Goal: Information Seeking & Learning: Learn about a topic

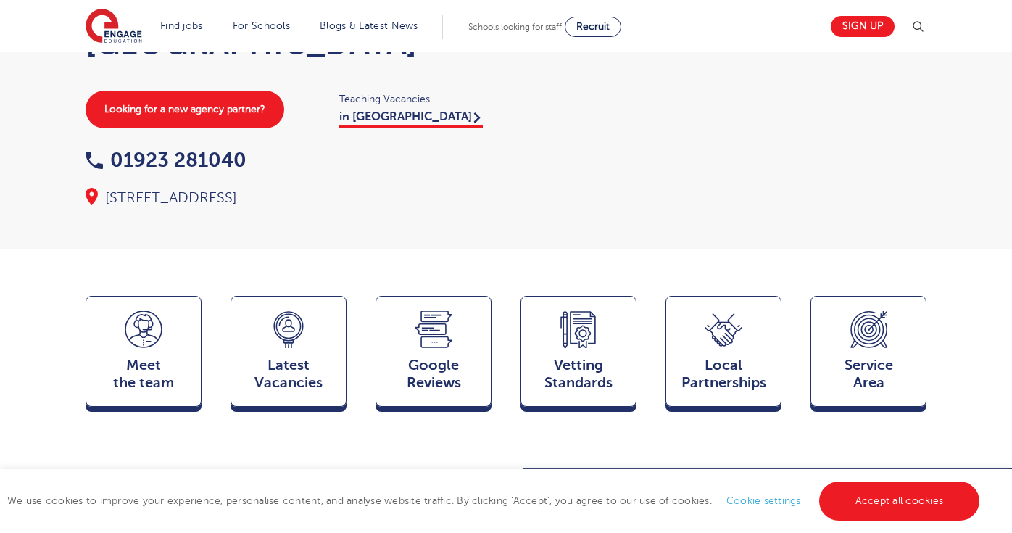
scroll to position [279, 0]
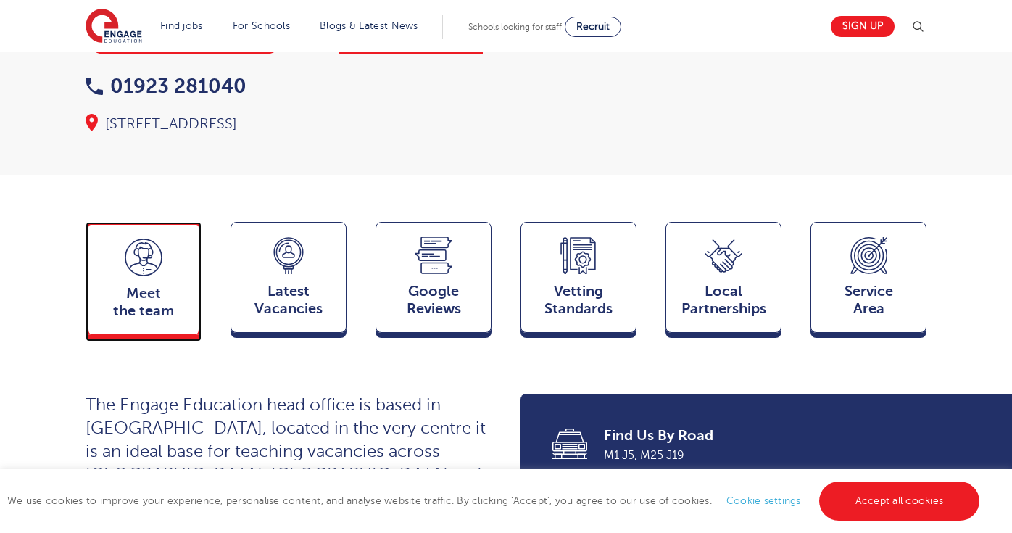
click at [132, 285] on span "Meet the team" at bounding box center [144, 302] width 96 height 35
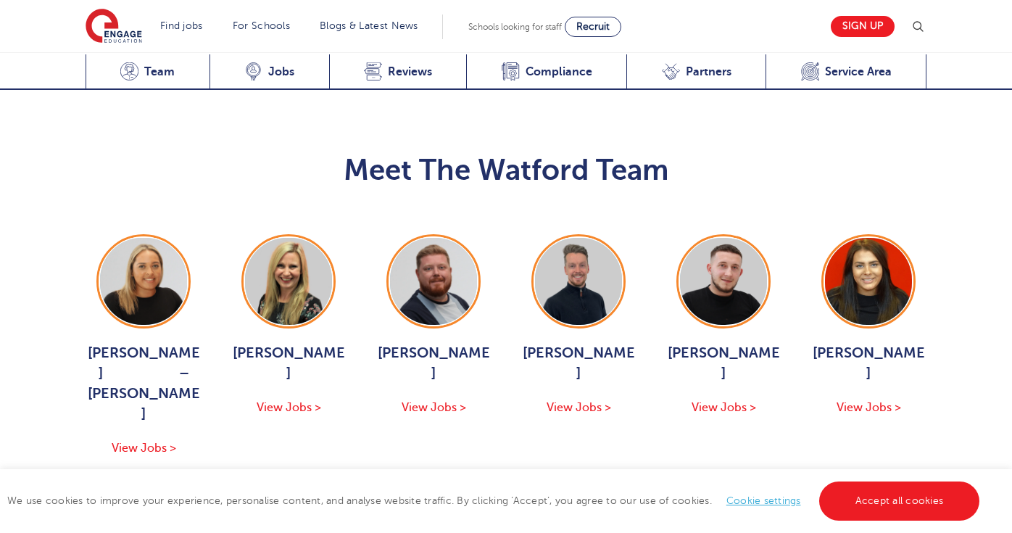
scroll to position [1435, 0]
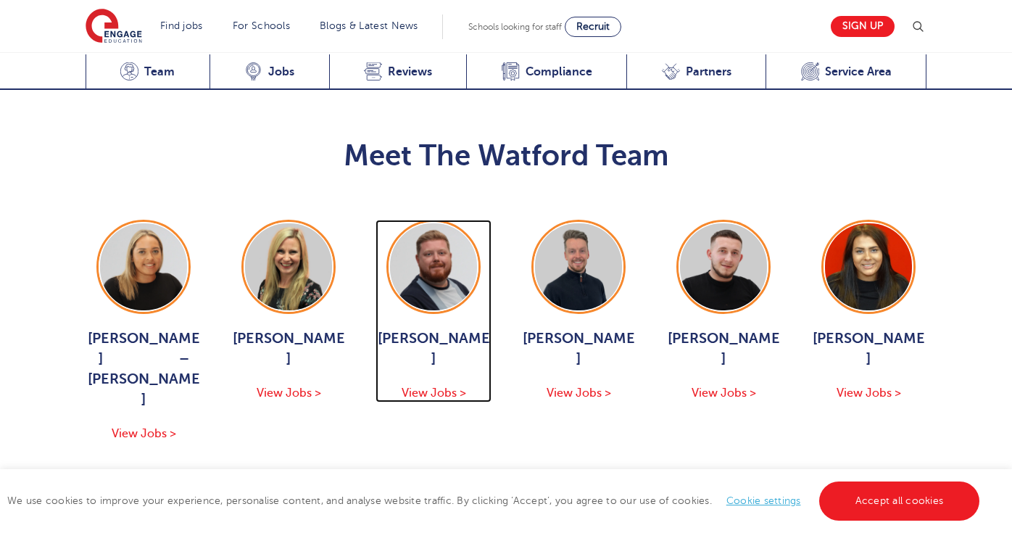
click at [423, 225] on img at bounding box center [433, 266] width 87 height 87
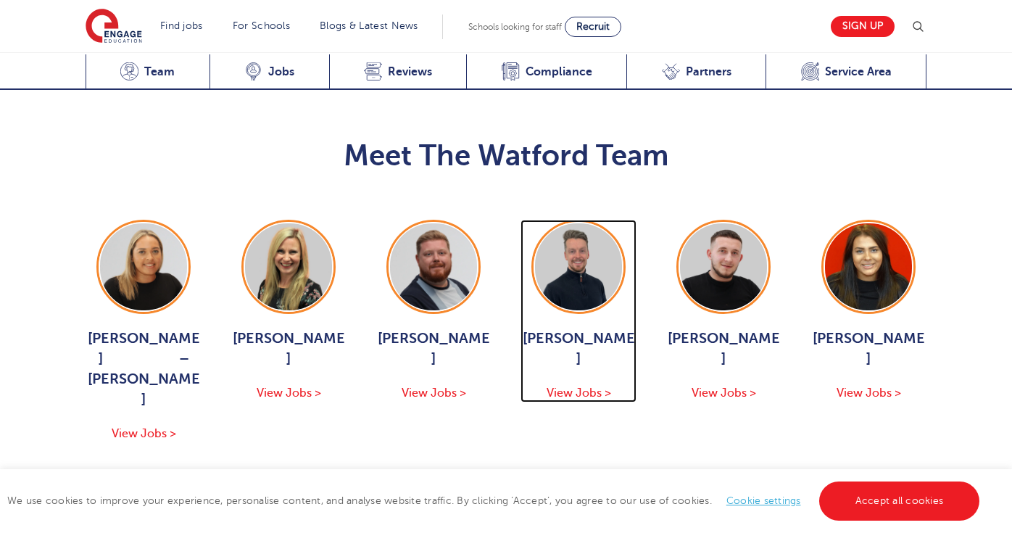
click at [581, 328] on span "[PERSON_NAME]" at bounding box center [579, 348] width 116 height 41
click at [534, 472] on button "Show More Of The Team" at bounding box center [506, 486] width 190 height 28
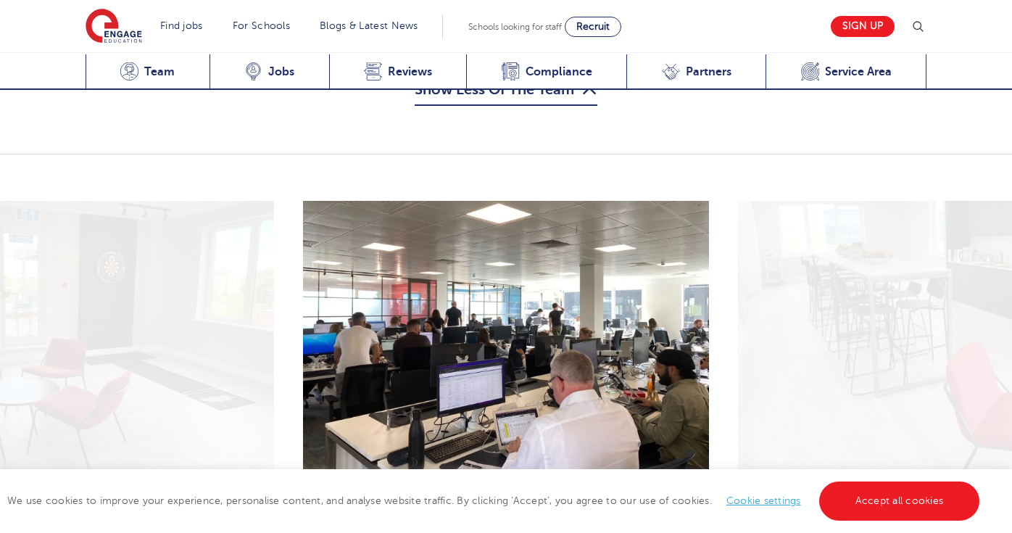
scroll to position [2487, 0]
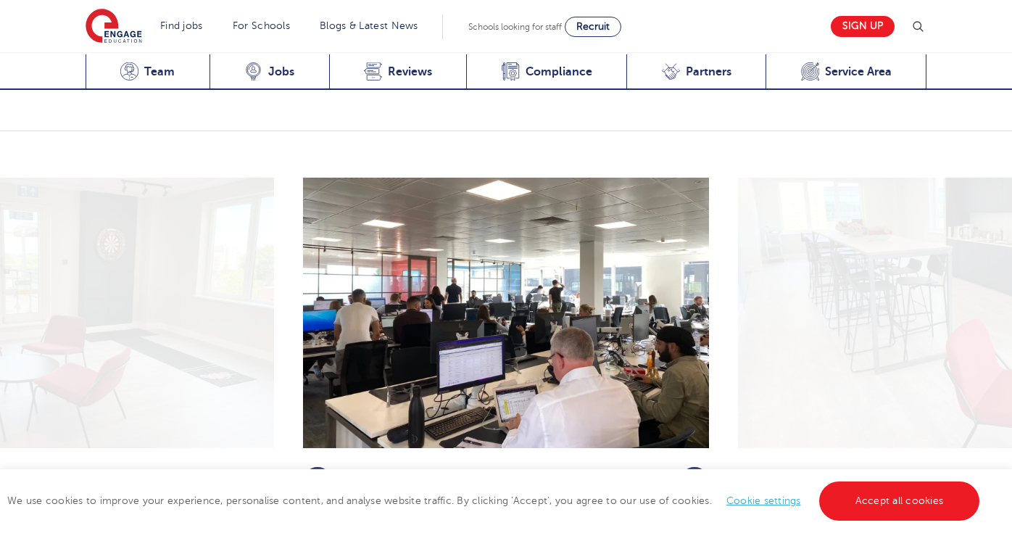
click at [699, 475] on icon "button" at bounding box center [694, 481] width 11 height 13
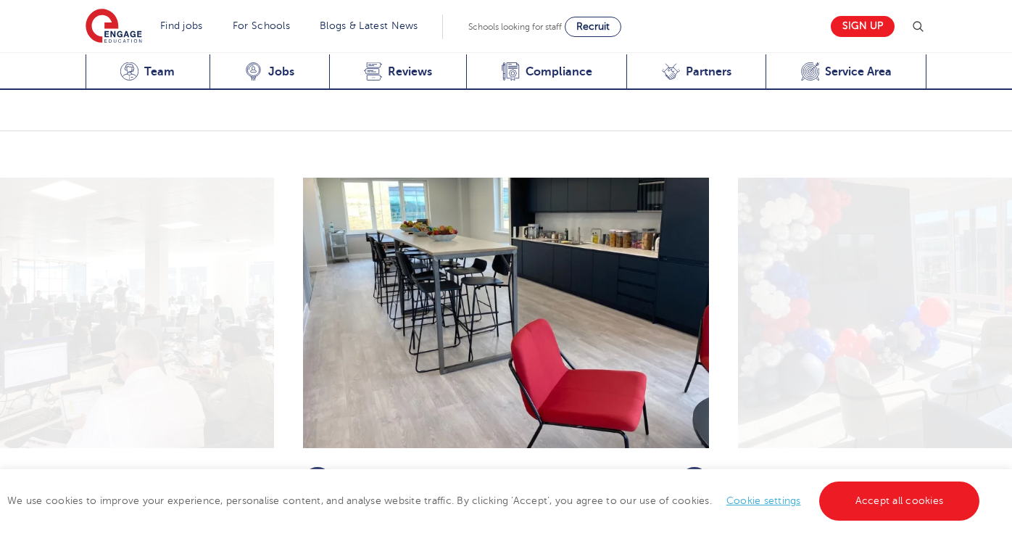
click at [699, 475] on icon "button" at bounding box center [694, 481] width 11 height 13
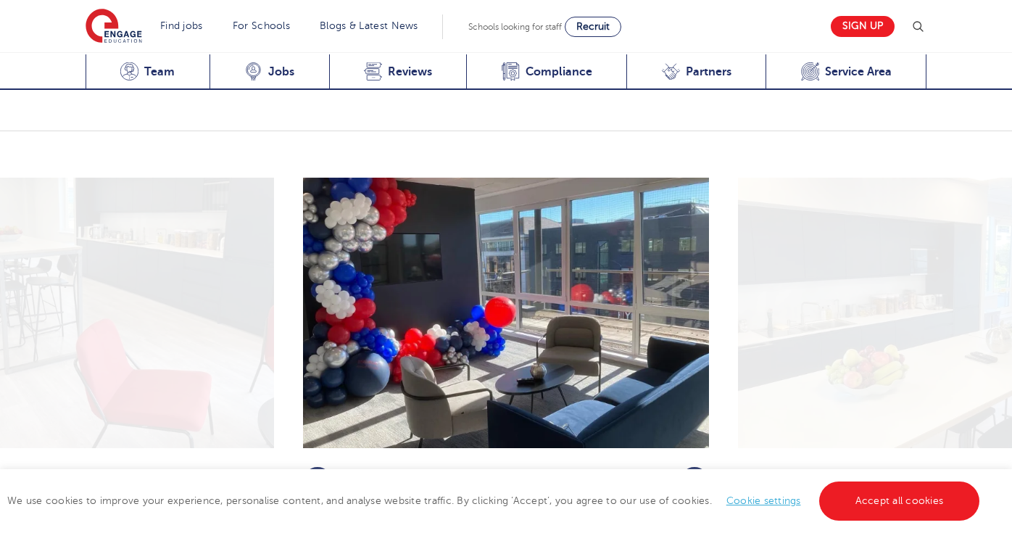
click at [699, 475] on icon "button" at bounding box center [694, 481] width 11 height 13
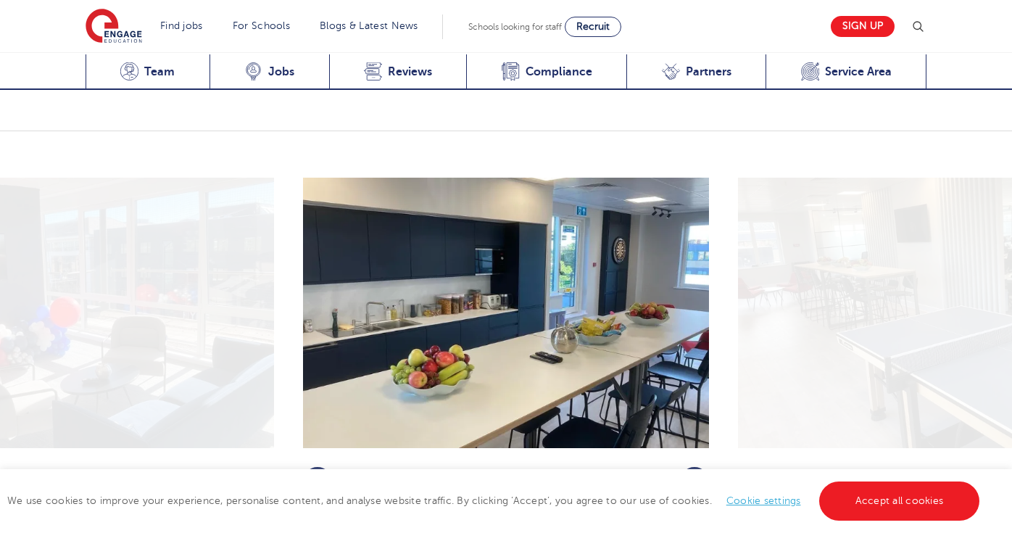
click at [699, 475] on icon "button" at bounding box center [694, 481] width 11 height 13
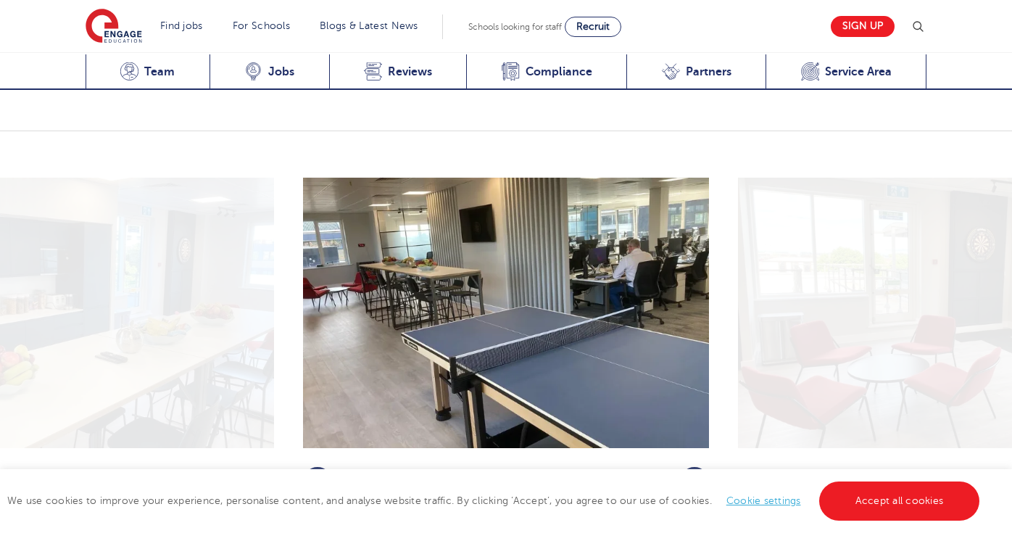
click at [699, 475] on icon "button" at bounding box center [694, 481] width 11 height 13
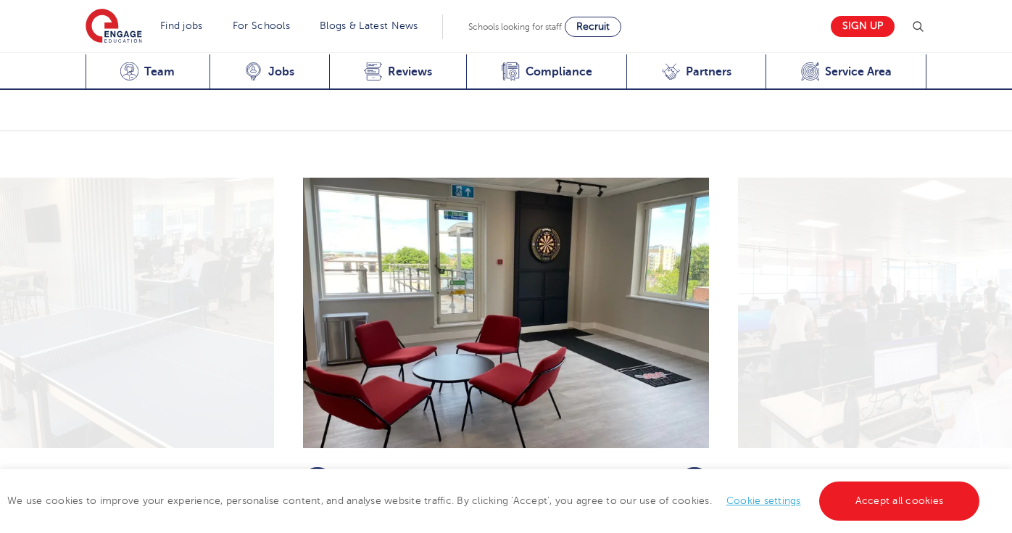
click at [699, 475] on icon "button" at bounding box center [694, 481] width 11 height 13
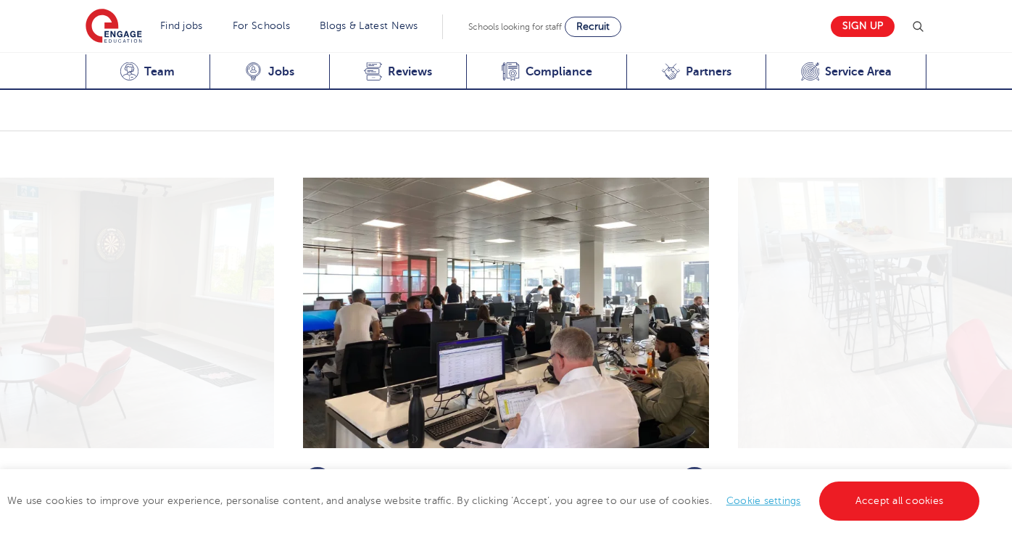
click at [699, 475] on icon "button" at bounding box center [694, 481] width 11 height 13
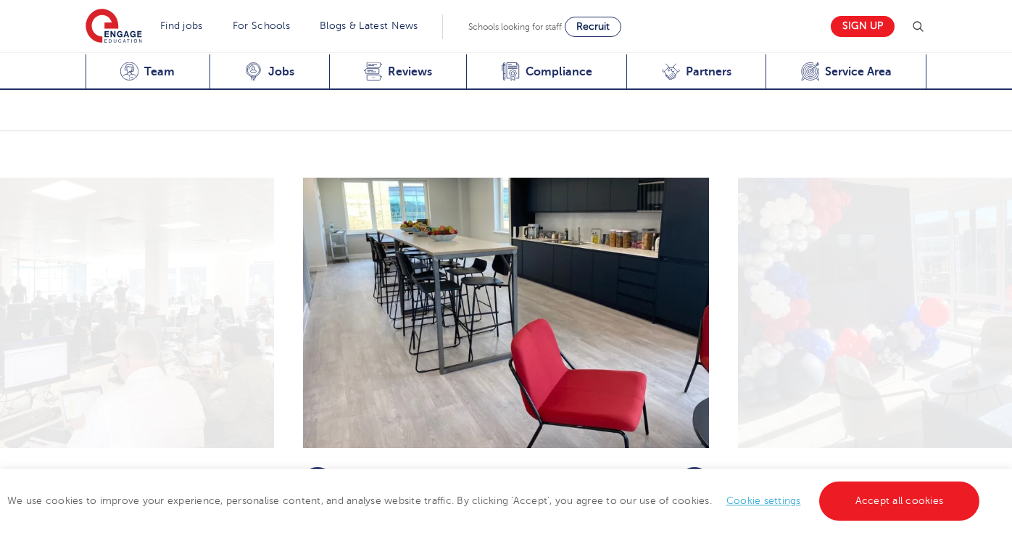
click at [699, 475] on icon "button" at bounding box center [694, 481] width 11 height 13
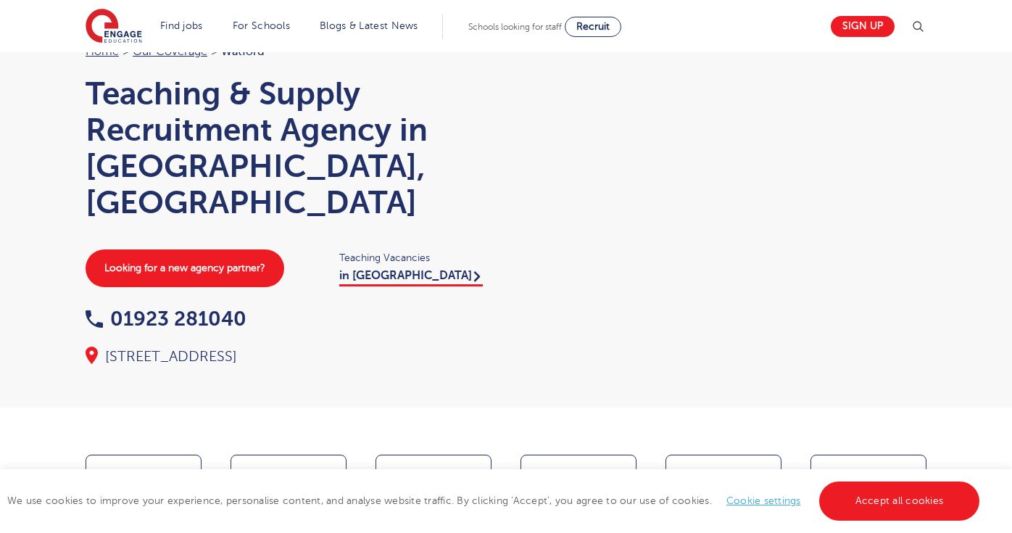
scroll to position [0, 0]
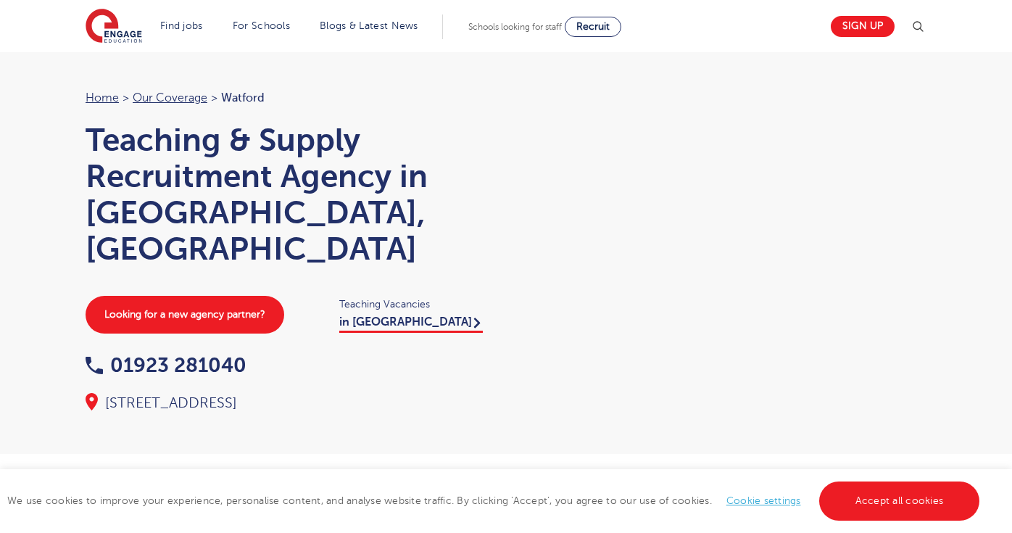
scroll to position [1442, 0]
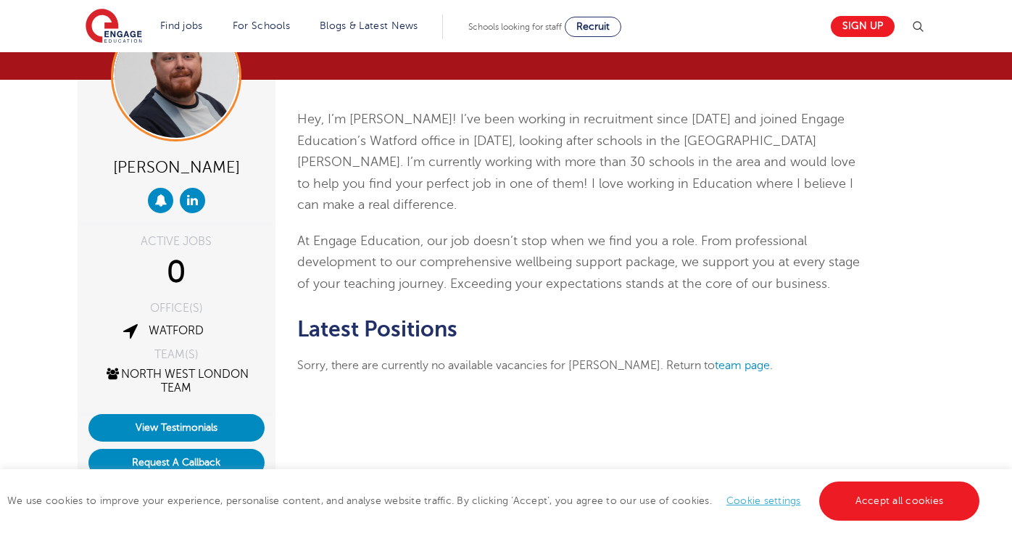
scroll to position [83, 0]
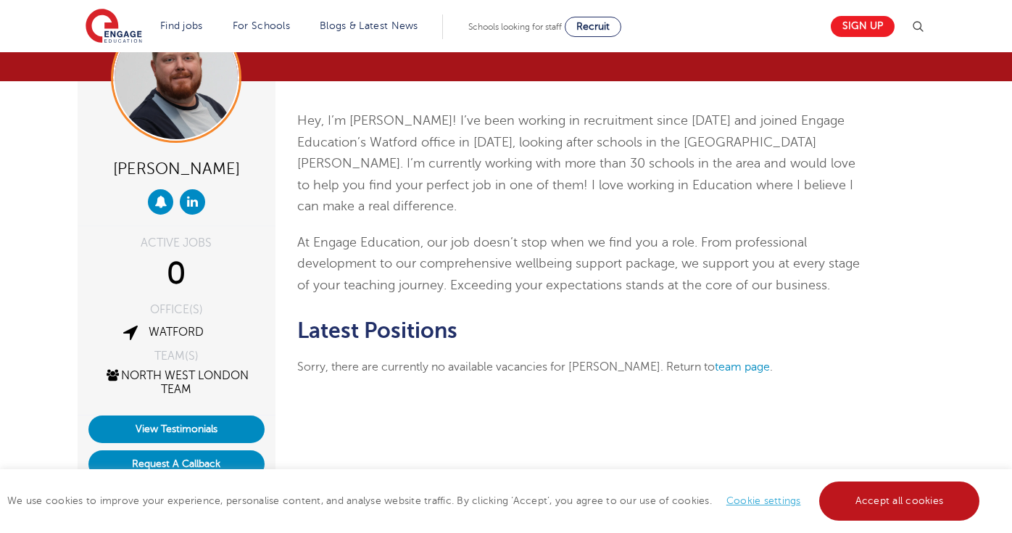
click at [869, 501] on link "Accept all cookies" at bounding box center [899, 500] width 161 height 39
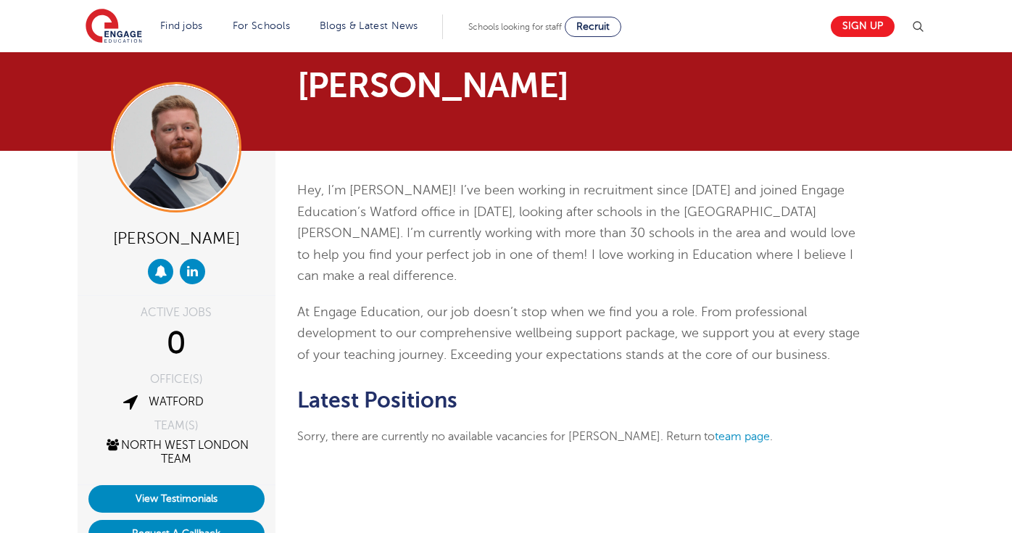
scroll to position [0, 0]
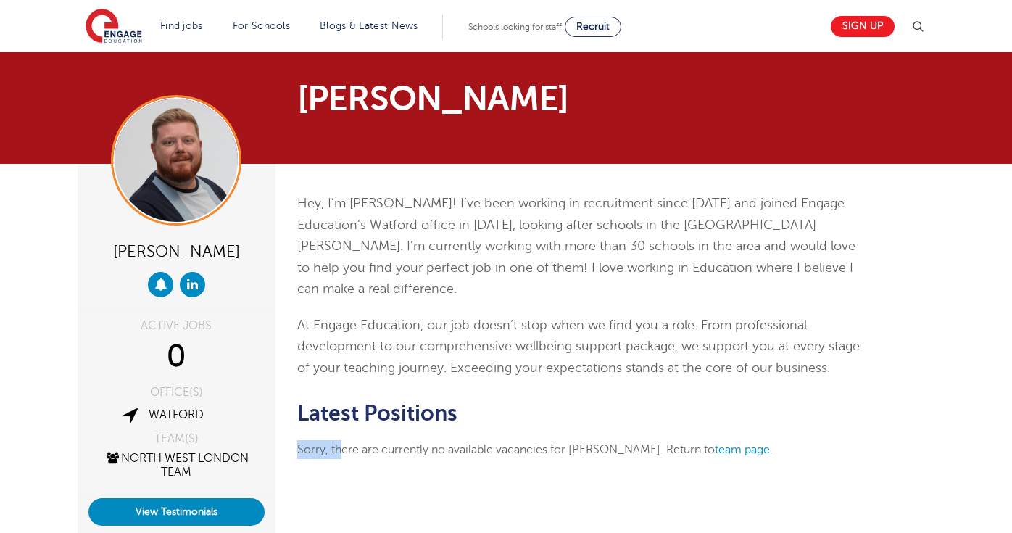
drag, startPoint x: 341, startPoint y: 436, endPoint x: 563, endPoint y: 412, distance: 223.9
click at [563, 412] on div "Hey, I’m Charlie! I’ve been working in recruitment since 2014 and joined Engage…" at bounding box center [579, 333] width 587 height 339
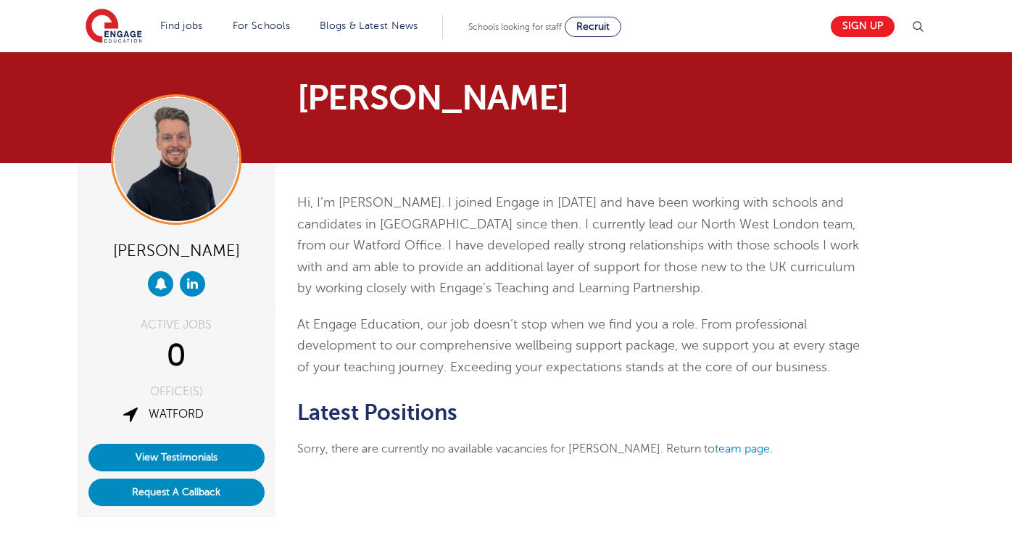
scroll to position [1, 0]
